Goal: Task Accomplishment & Management: Use online tool/utility

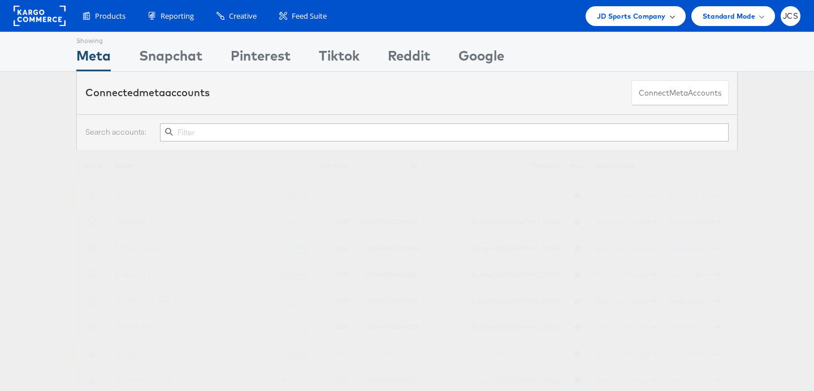
click at [623, 23] on div "JD Sports Company" at bounding box center [636, 16] width 100 height 20
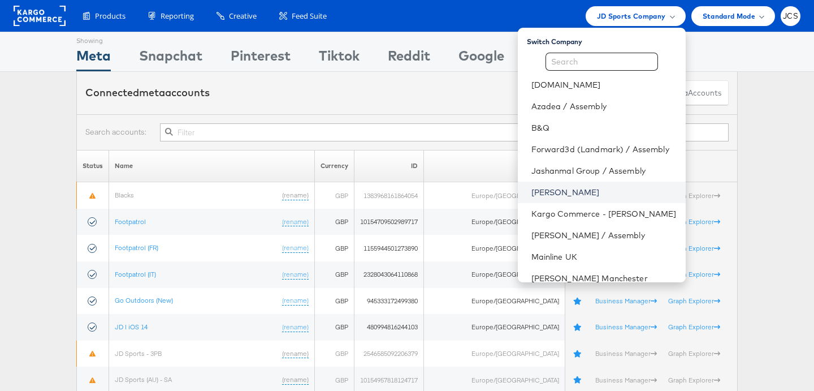
click at [532, 191] on link "[PERSON_NAME]" at bounding box center [604, 192] width 145 height 11
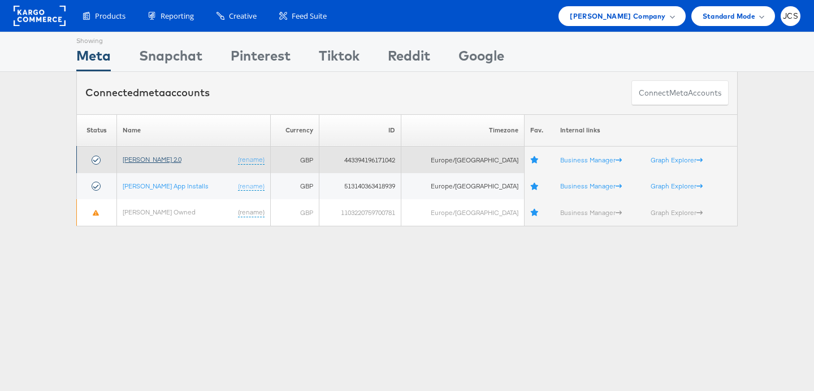
click at [149, 161] on link "John Lewis 2.0" at bounding box center [152, 159] width 59 height 8
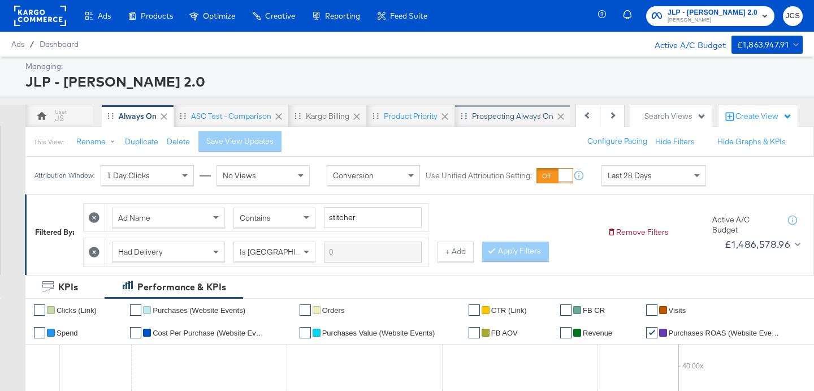
scroll to position [0, 312]
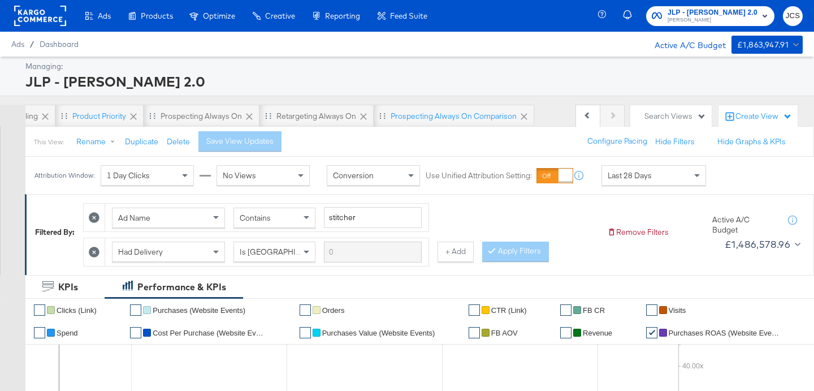
click at [685, 119] on div "Search Views" at bounding box center [676, 116] width 62 height 11
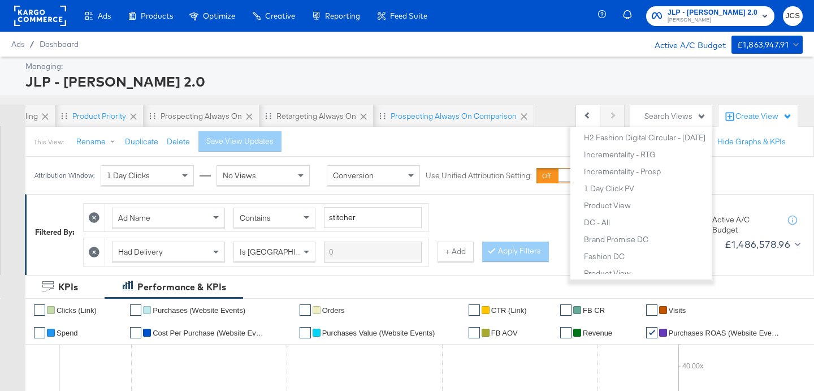
scroll to position [734, 0]
click at [613, 205] on div "Product View" at bounding box center [607, 204] width 47 height 8
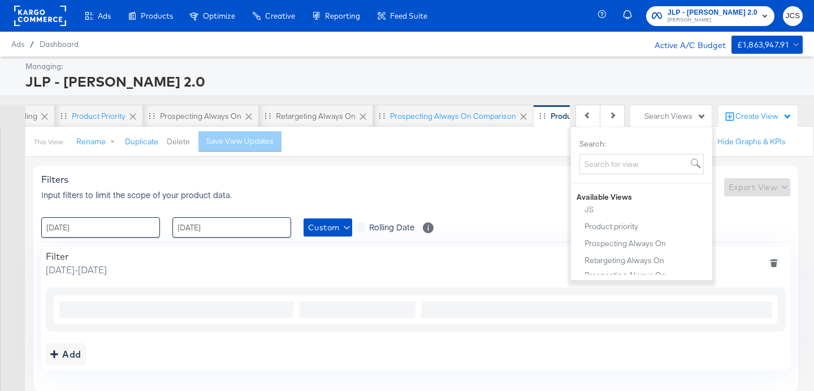
click at [173, 140] on button "Delete" at bounding box center [178, 141] width 23 height 11
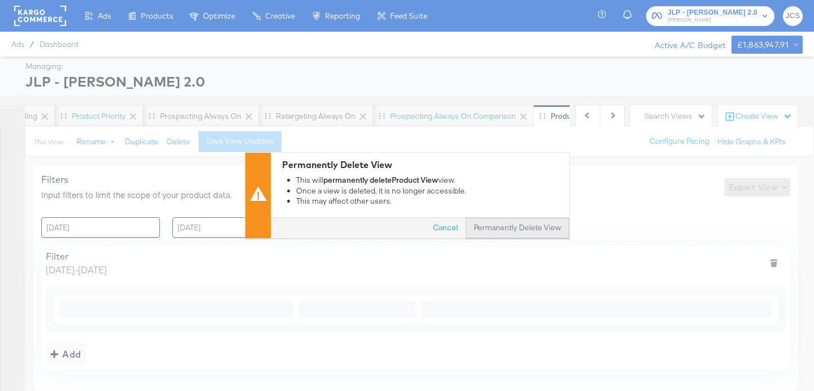
click at [482, 231] on button "Permanently Delete View" at bounding box center [518, 228] width 104 height 20
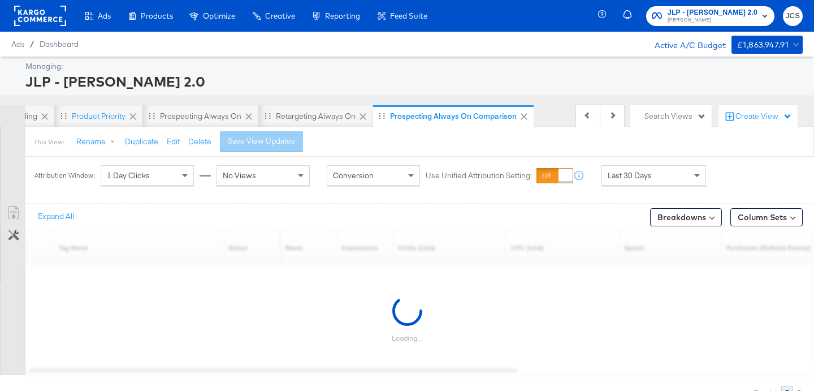
scroll to position [0, 270]
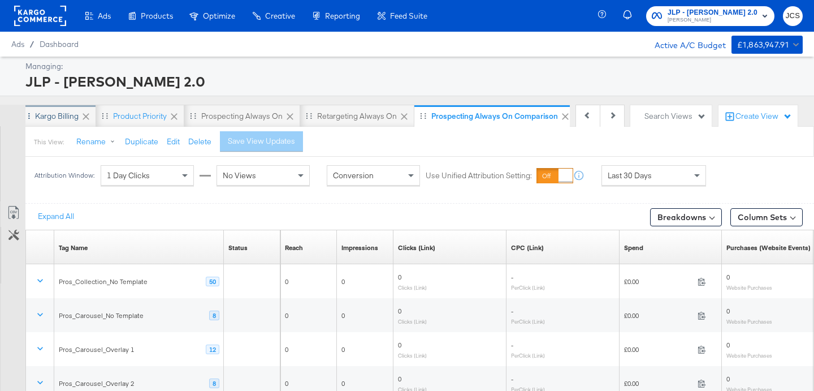
click at [72, 118] on div "Kargo Billing" at bounding box center [57, 116] width 44 height 11
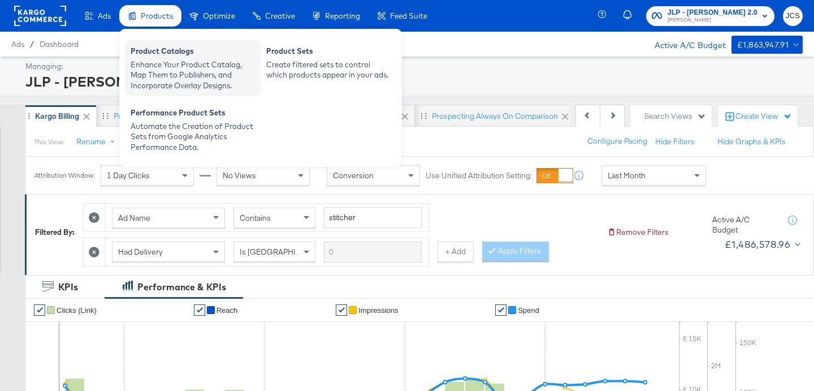
click at [147, 77] on div "Enhance Your Product Catalog, Map Them to Publishers, and Incorporate Overlay D…" at bounding box center [193, 75] width 124 height 32
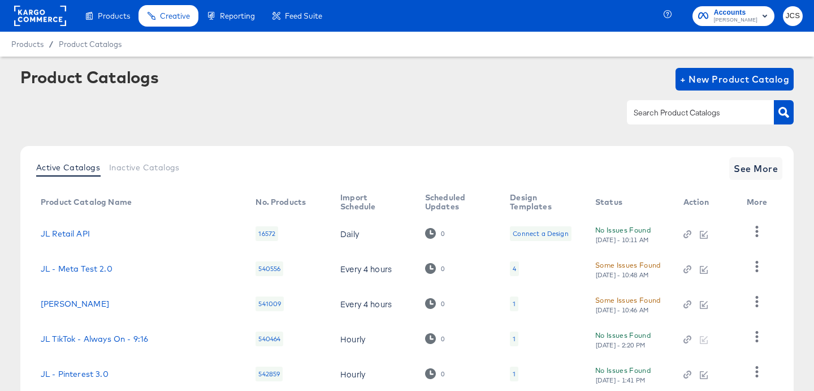
click at [510, 369] on div "1" at bounding box center [514, 373] width 8 height 15
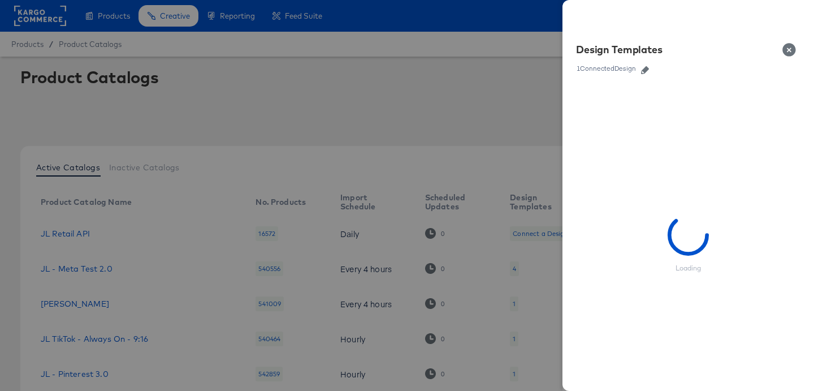
click at [633, 68] on div "1 Connected Design" at bounding box center [606, 68] width 61 height 8
click at [649, 70] on icon "button" at bounding box center [645, 70] width 8 height 8
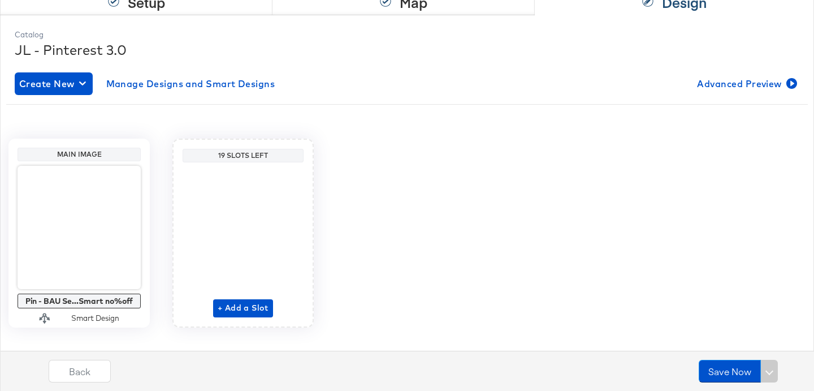
scroll to position [131, 0]
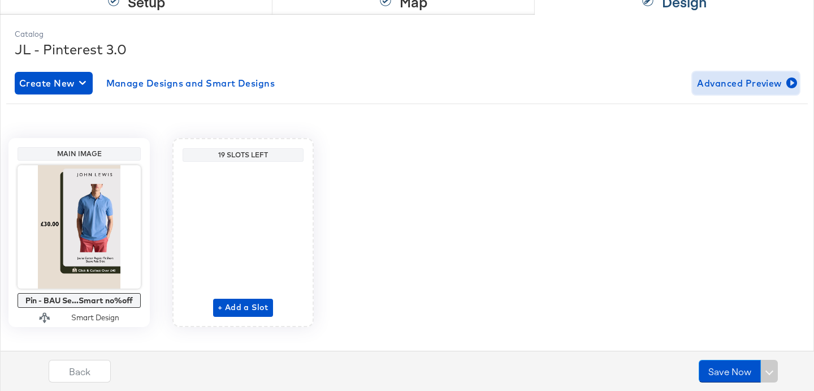
click at [732, 83] on span "Advanced Preview" at bounding box center [746, 83] width 98 height 16
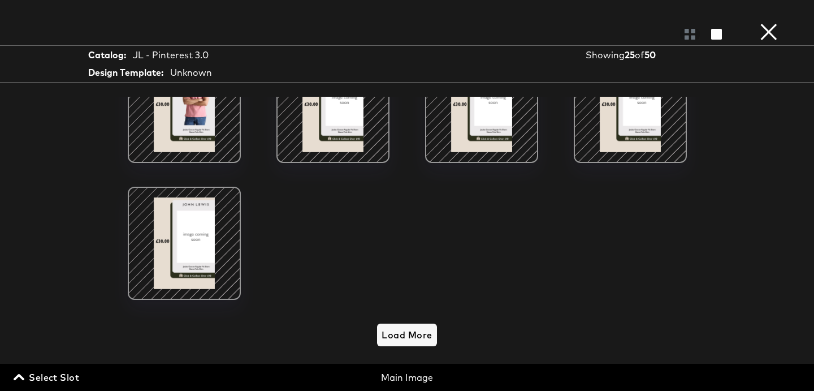
scroll to position [148, 0]
click at [400, 338] on span "Load More" at bounding box center [407, 335] width 50 height 16
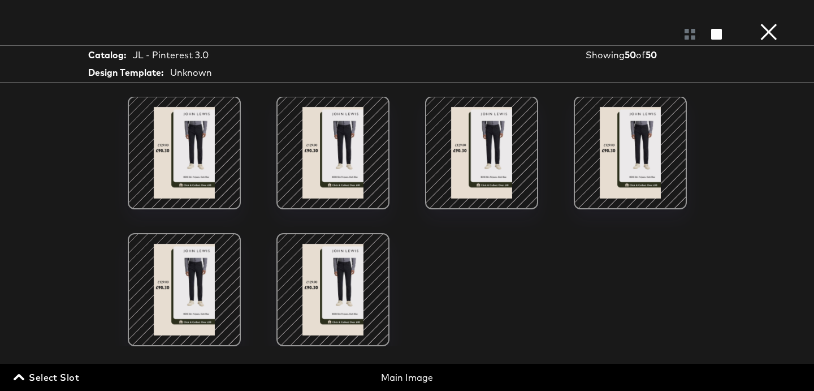
scroll to position [148, 0]
